Goal: Task Accomplishment & Management: Manage account settings

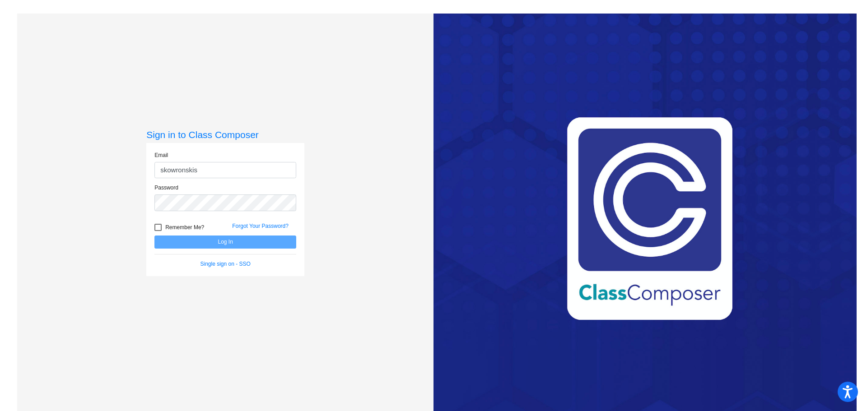
type input "[EMAIL_ADDRESS][PERSON_NAME][DOMAIN_NAME]"
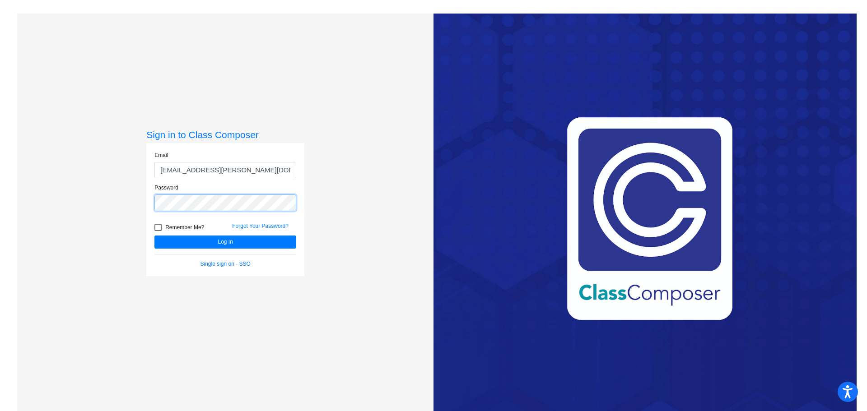
click at [154, 236] on button "Log In" at bounding box center [225, 242] width 142 height 13
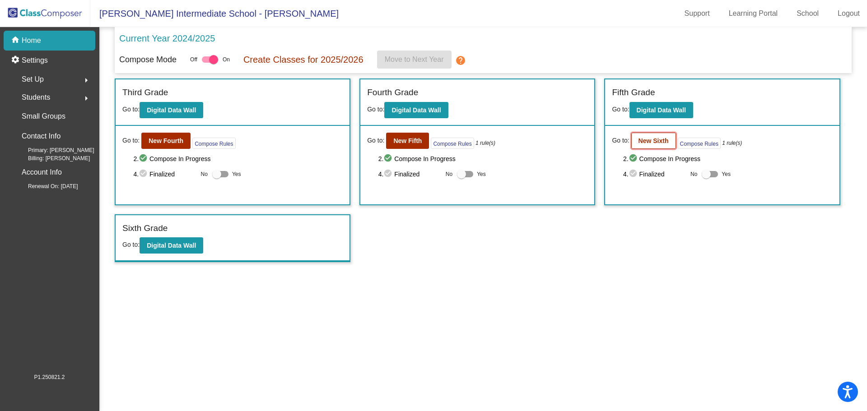
click at [639, 141] on b "New Sixth" at bounding box center [653, 140] width 30 height 7
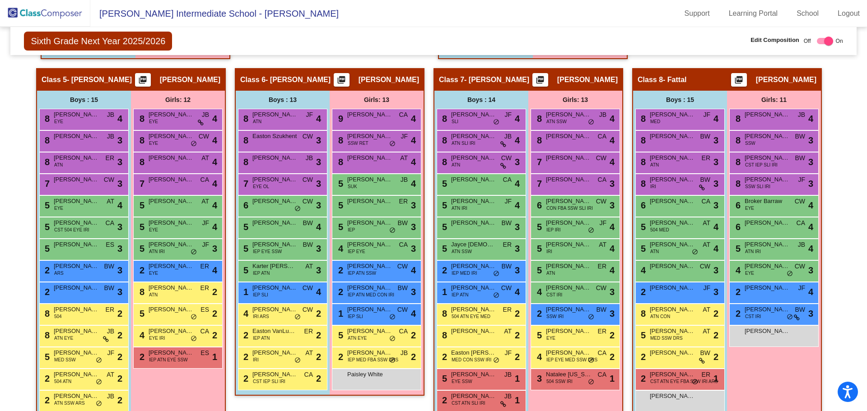
scroll to position [722, 0]
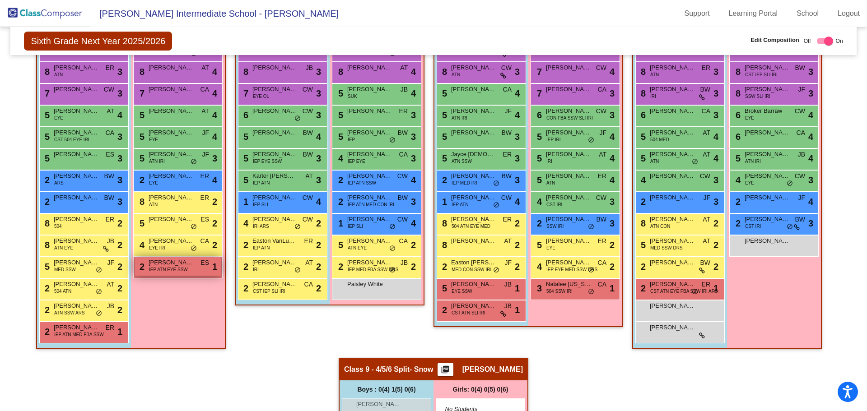
click at [181, 267] on span "IEP ATN EYE SSW" at bounding box center [168, 269] width 39 height 7
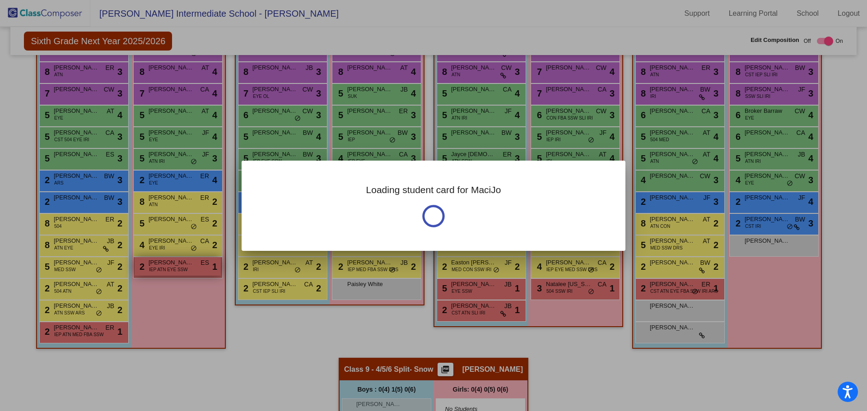
click at [181, 267] on div at bounding box center [433, 205] width 867 height 411
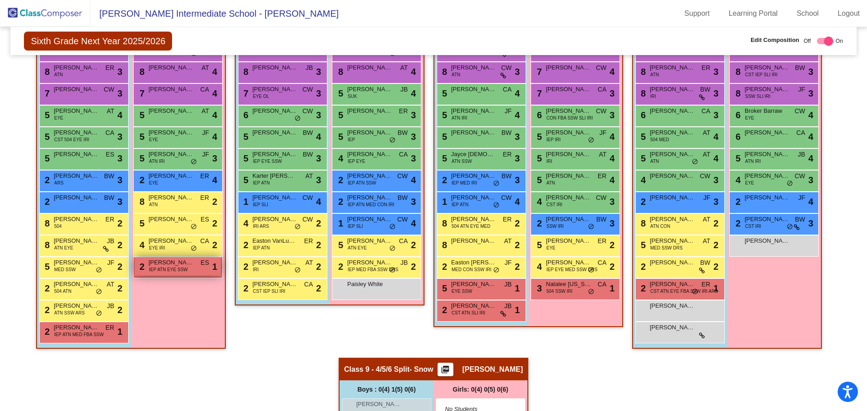
click at [181, 267] on span "IEP ATN EYE SSW" at bounding box center [168, 269] width 39 height 7
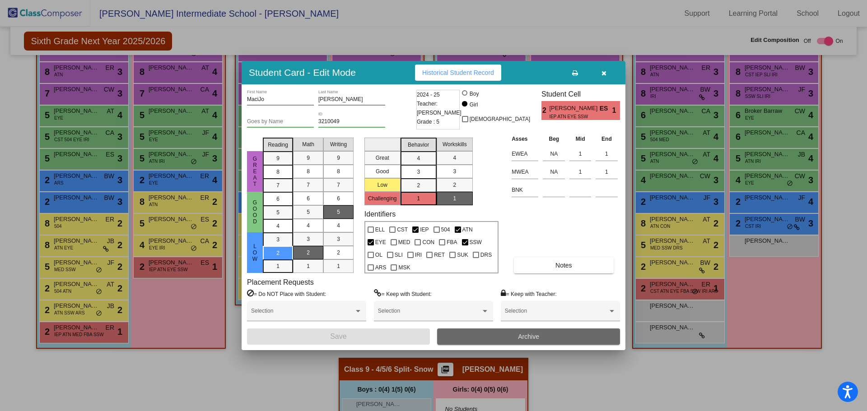
click at [532, 333] on button "Archive" at bounding box center [528, 337] width 183 height 16
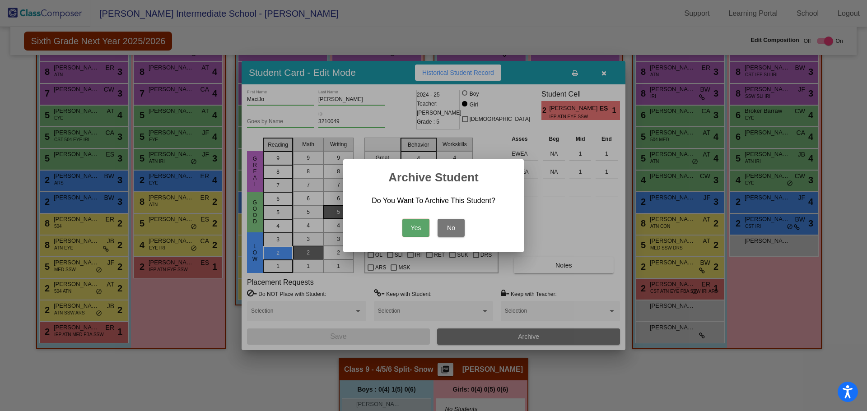
click at [452, 232] on button "No" at bounding box center [450, 228] width 27 height 18
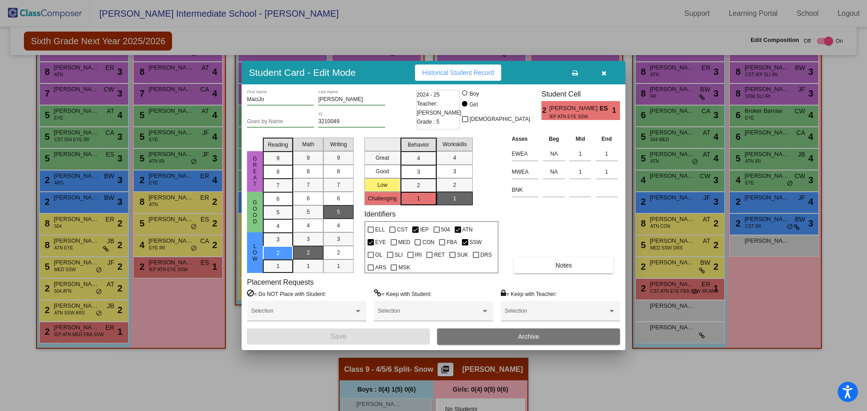
click at [493, 337] on button "Archive" at bounding box center [528, 337] width 183 height 16
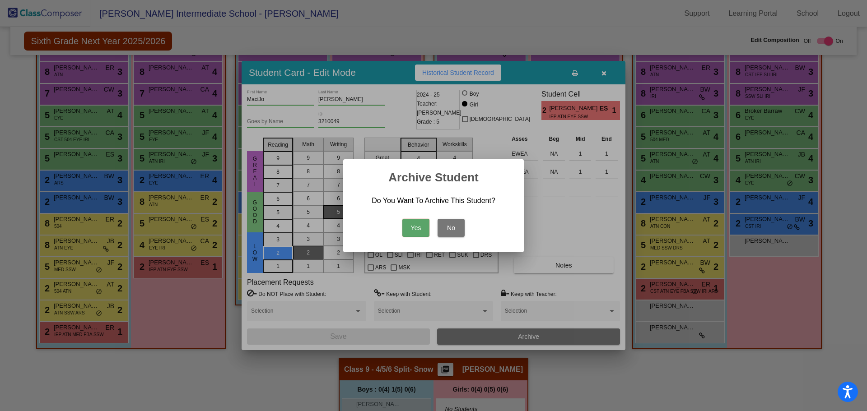
click at [408, 228] on button "Yes" at bounding box center [415, 228] width 27 height 18
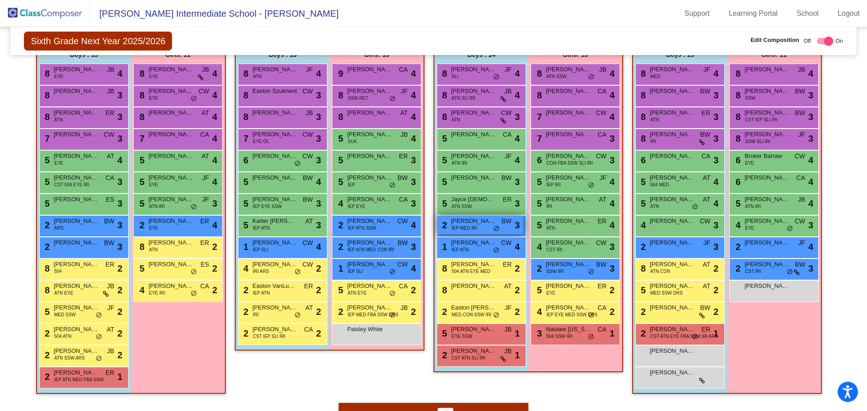
scroll to position [632, 0]
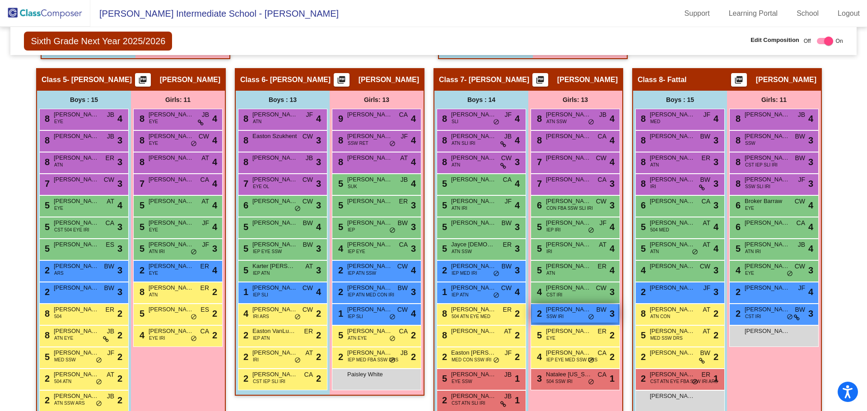
click at [570, 313] on span "Kaydence Robinson" at bounding box center [568, 309] width 45 height 9
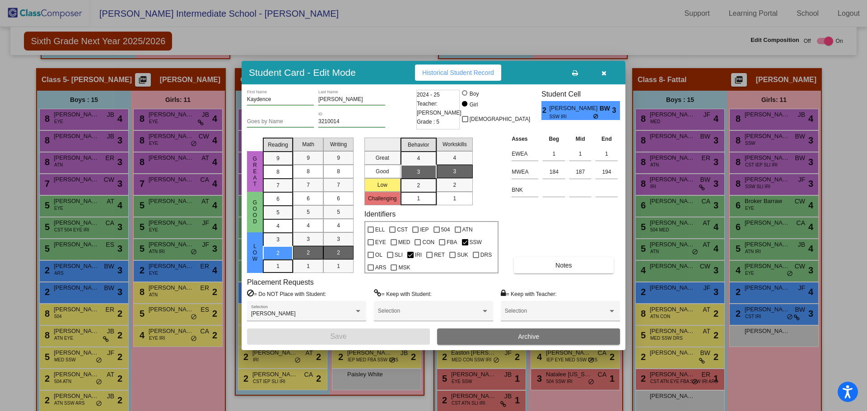
click at [581, 337] on button "Archive" at bounding box center [528, 337] width 183 height 16
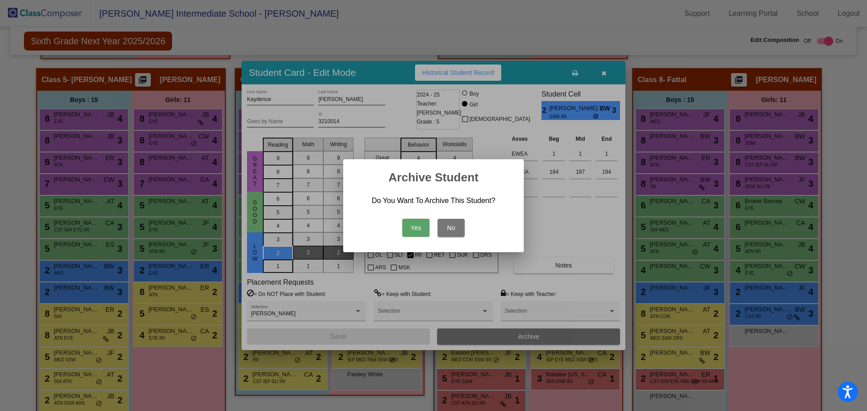
click at [418, 223] on button "Yes" at bounding box center [415, 228] width 27 height 18
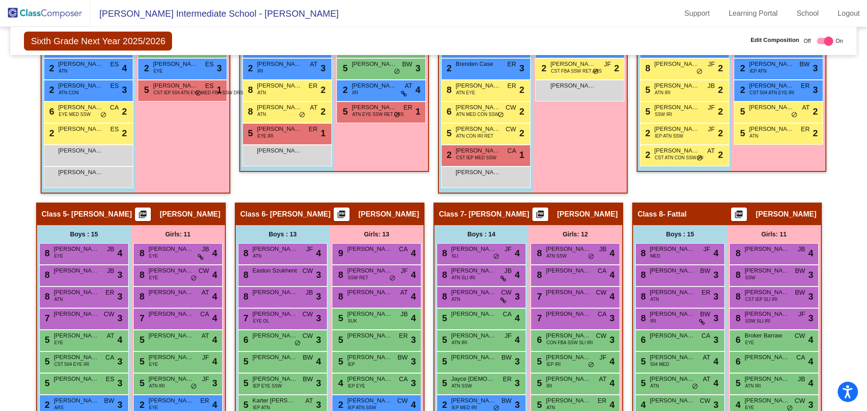
scroll to position [317, 0]
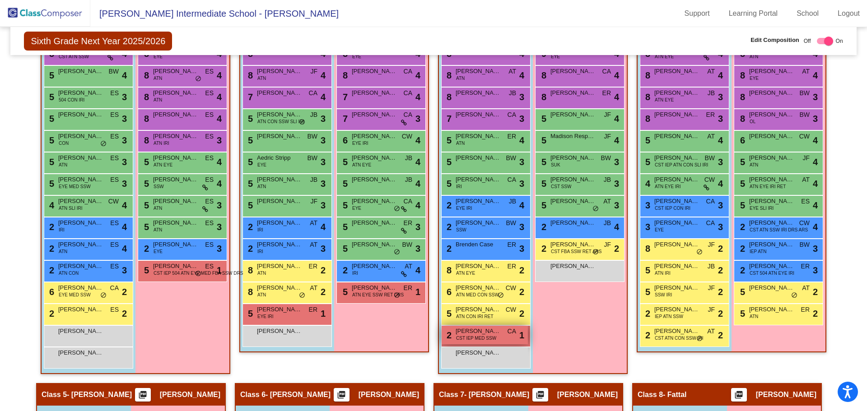
click at [456, 339] on span "CST IEP MED SSW" at bounding box center [476, 338] width 40 height 7
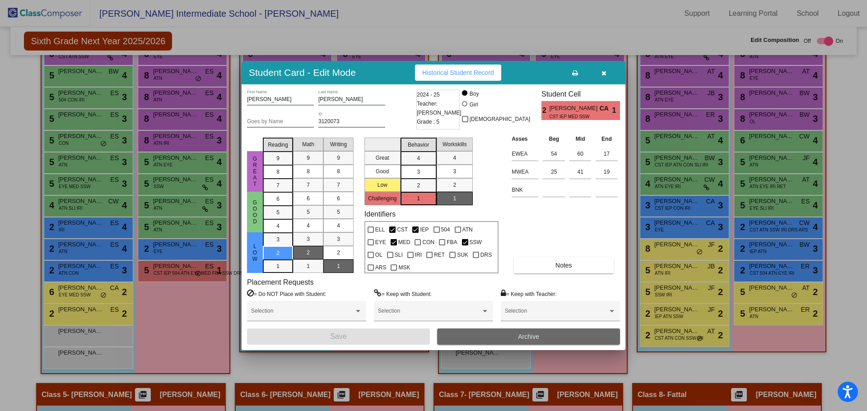
click at [568, 342] on button "Archive" at bounding box center [528, 337] width 183 height 16
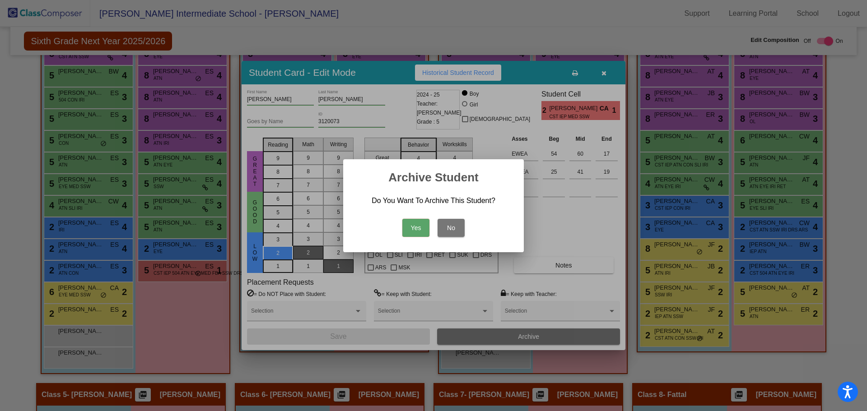
click at [415, 236] on button "Yes" at bounding box center [415, 228] width 27 height 18
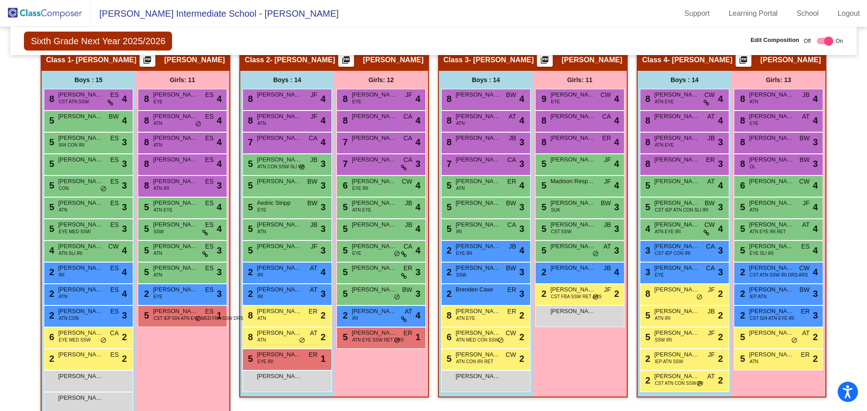
scroll to position [136, 0]
